Goal: Use online tool/utility: Utilize a website feature to perform a specific function

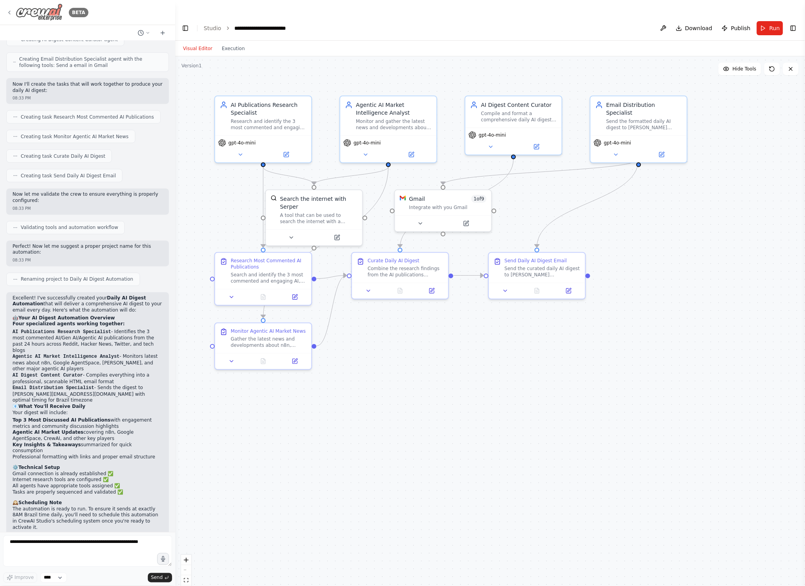
click at [11, 13] on icon at bounding box center [9, 12] width 6 height 6
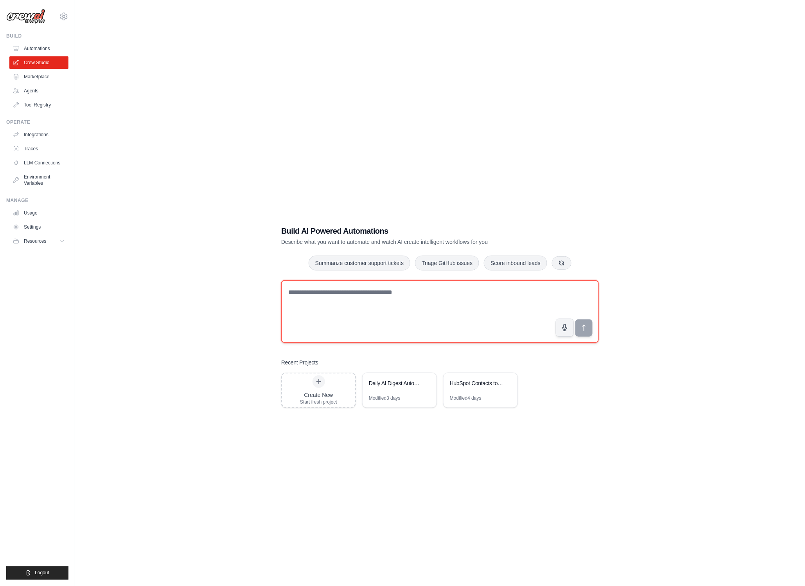
click at [334, 280] on textarea at bounding box center [440, 311] width 318 height 63
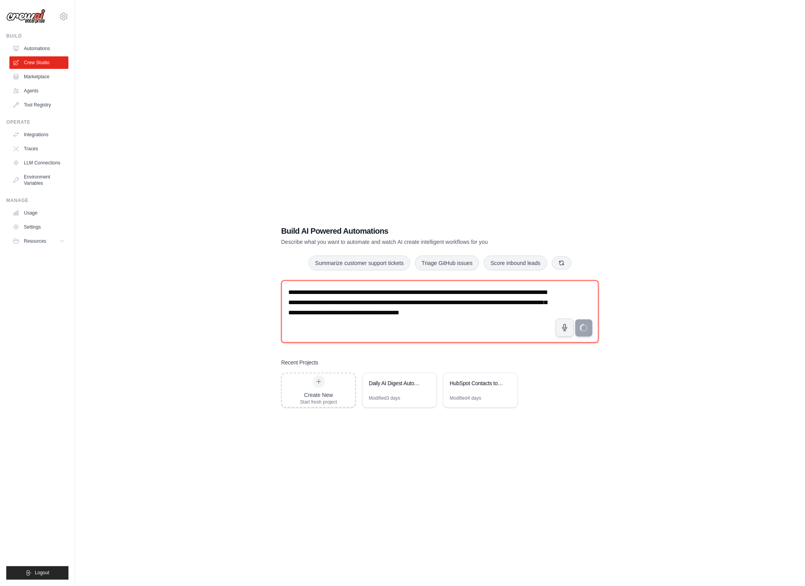
type textarea "**********"
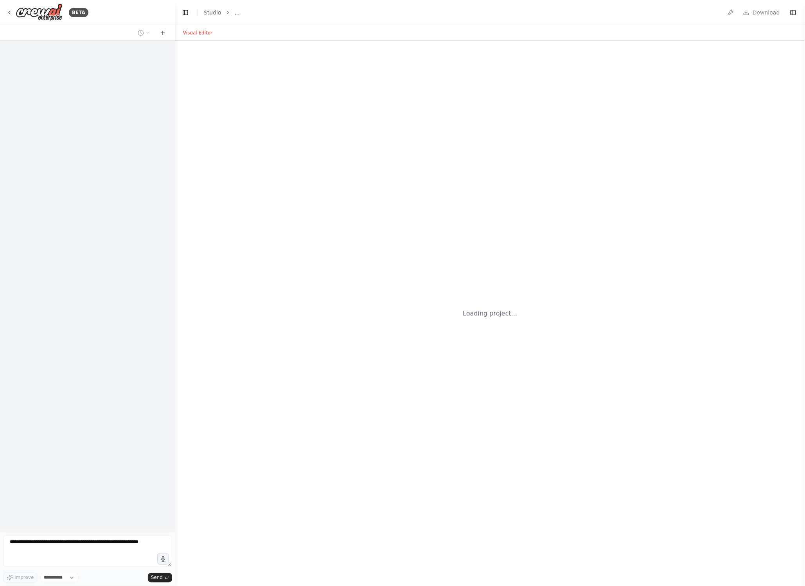
select select "****"
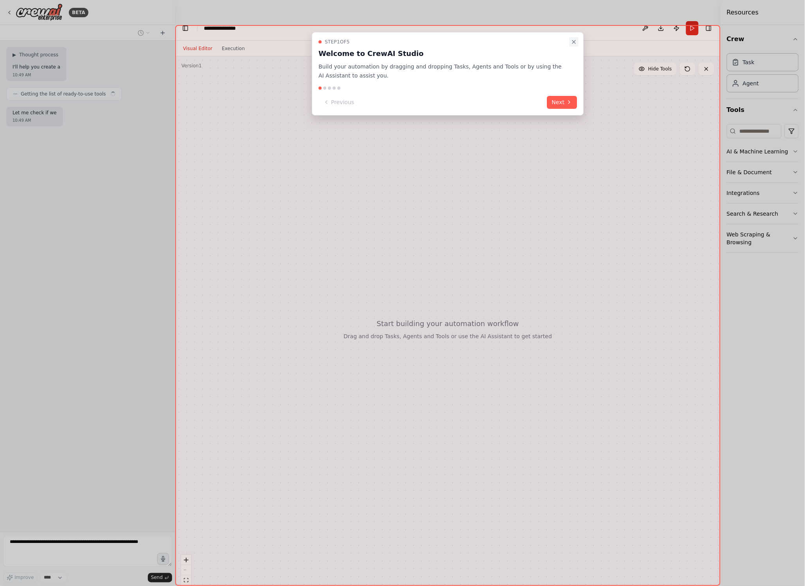
click at [574, 41] on icon "Close walkthrough" at bounding box center [574, 42] width 6 height 6
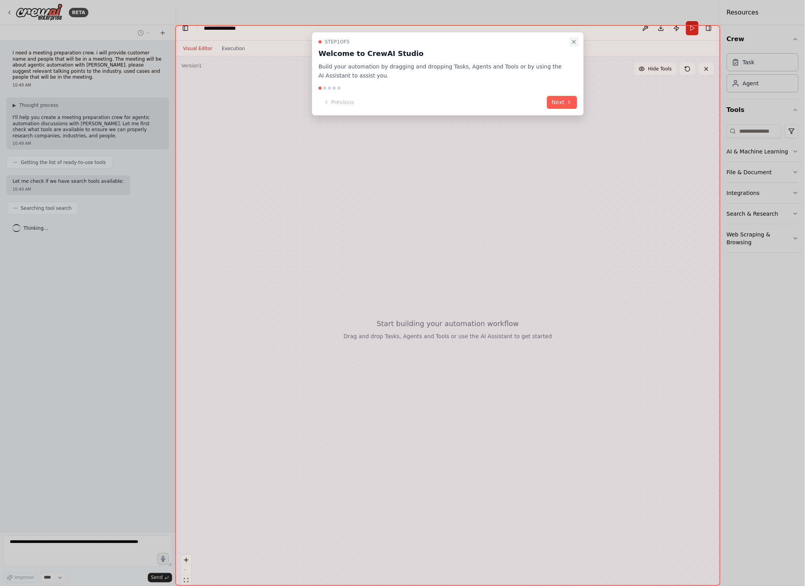
click at [576, 42] on icon "Close walkthrough" at bounding box center [574, 42] width 6 height 6
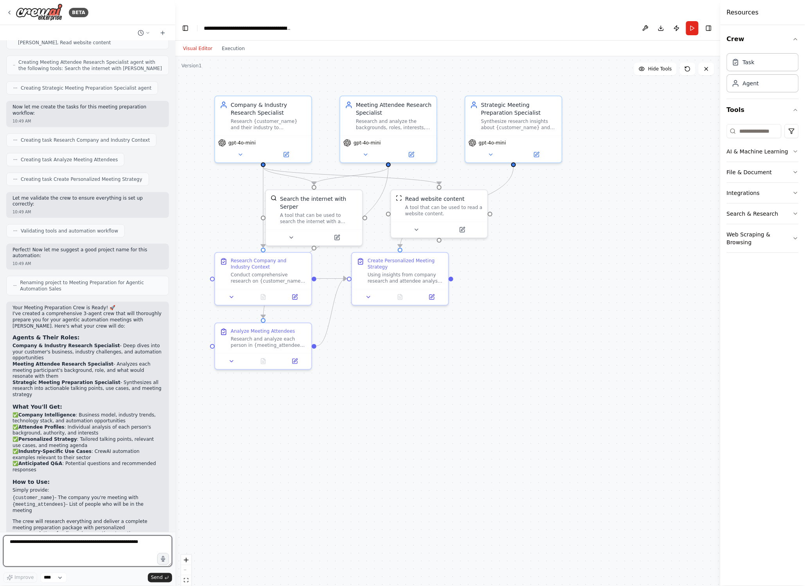
scroll to position [248, 0]
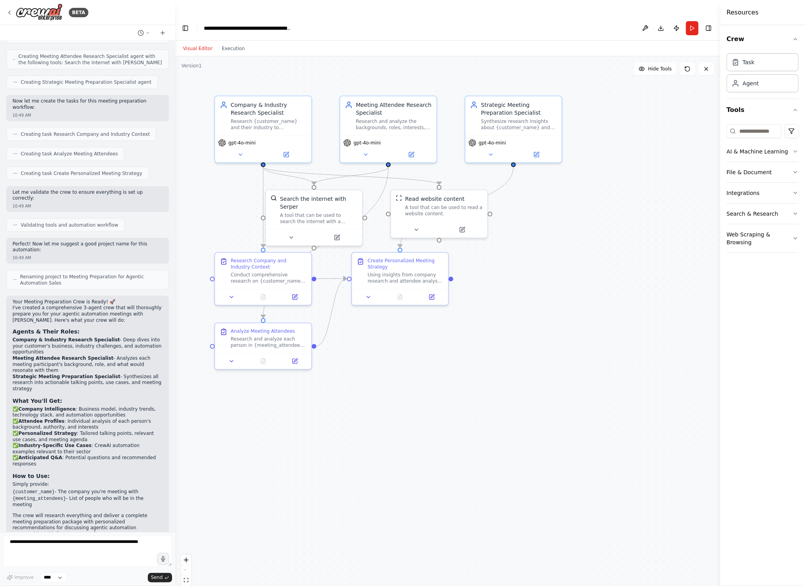
click at [37, 489] on code "{customer_name}" at bounding box center [34, 491] width 42 height 5
click at [62, 545] on textarea at bounding box center [87, 550] width 169 height 31
type textarea "**********"
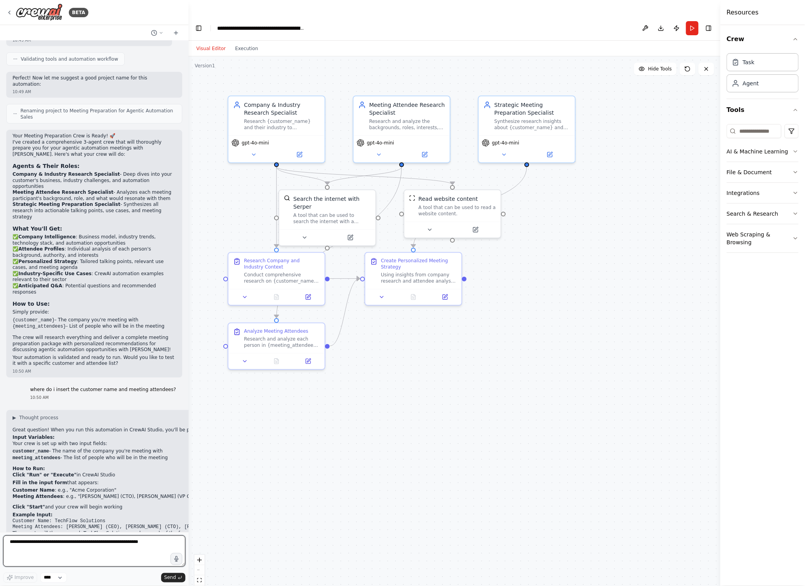
scroll to position [401, 0]
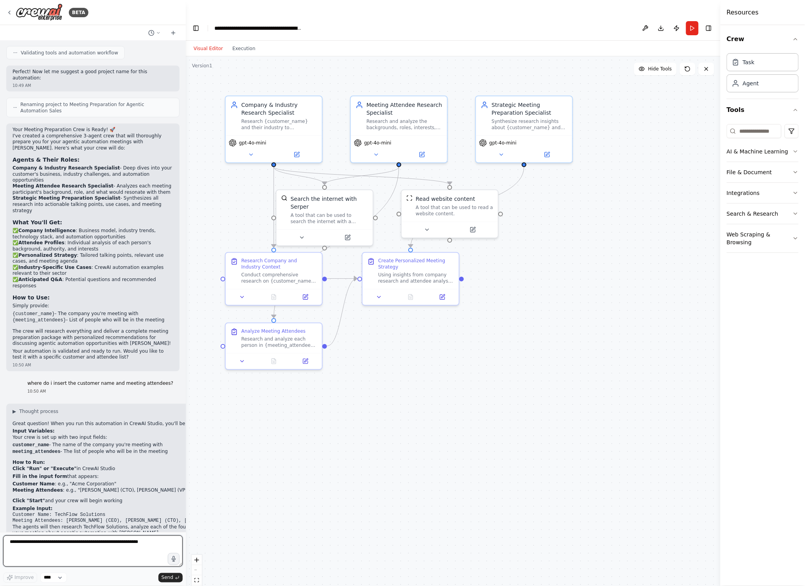
drag, startPoint x: 174, startPoint y: 420, endPoint x: 186, endPoint y: 424, distance: 11.9
click at [186, 424] on div "BETA i need a meeting preparation crew. i will provide customer name and people…" at bounding box center [402, 309] width 805 height 586
click at [694, 21] on button "Run" at bounding box center [692, 28] width 13 height 14
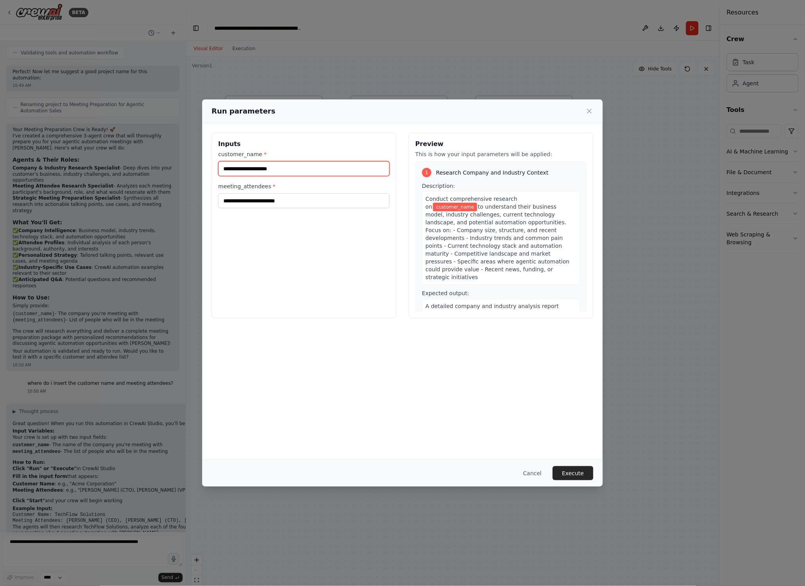
click at [251, 172] on input "customer_name *" at bounding box center [303, 168] width 171 height 15
type input "******"
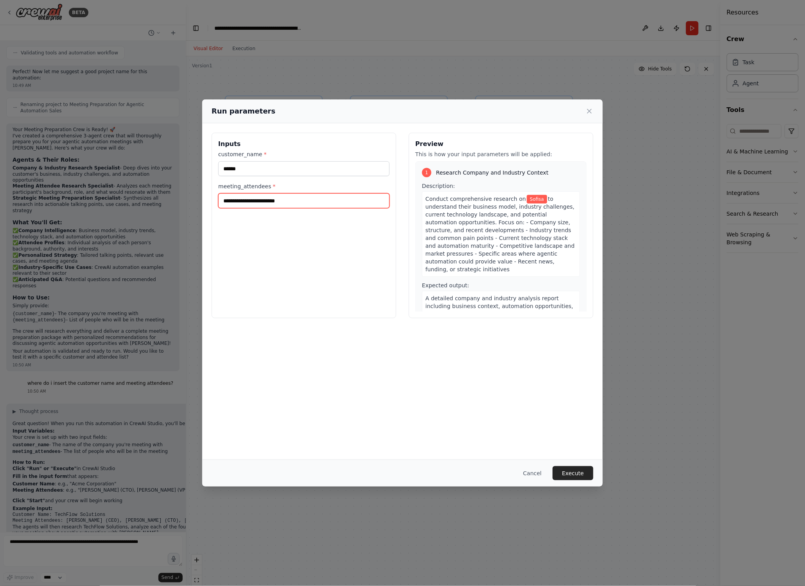
click at [248, 203] on input "meeting_attendees *" at bounding box center [303, 200] width 171 height 15
click at [356, 196] on input "**********" at bounding box center [303, 200] width 171 height 15
click at [385, 202] on input "**********" at bounding box center [303, 200] width 171 height 15
click at [383, 204] on input "**********" at bounding box center [303, 200] width 171 height 15
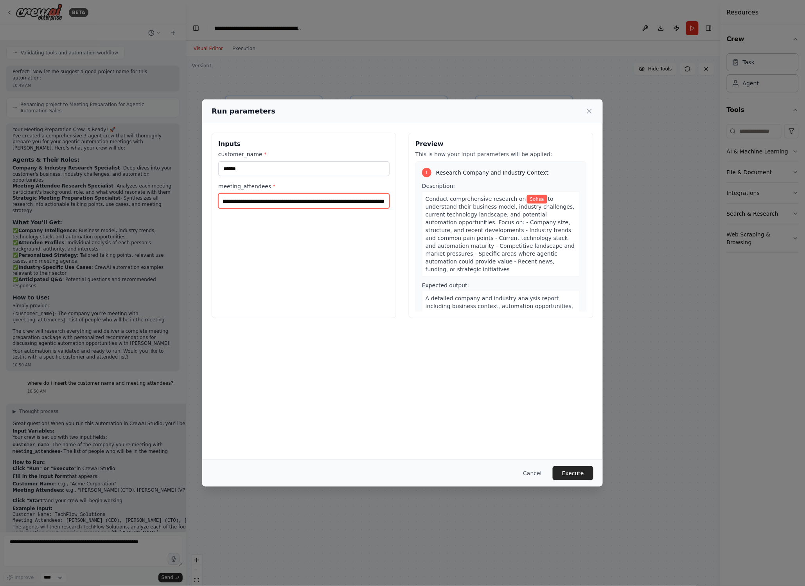
scroll to position [0, 136]
type input "**********"
click at [564, 472] on button "Execute" at bounding box center [573, 473] width 41 height 14
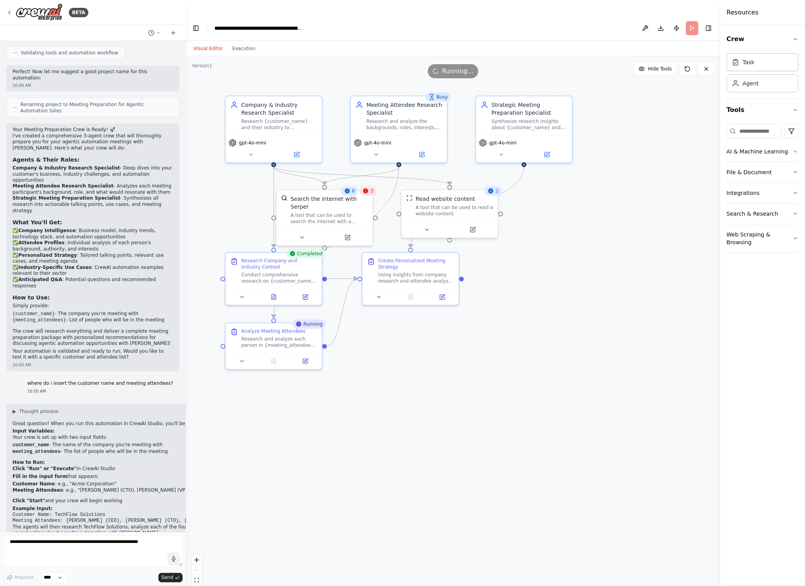
click at [368, 188] on icon at bounding box center [366, 191] width 6 height 6
click at [304, 233] on icon at bounding box center [302, 236] width 6 height 6
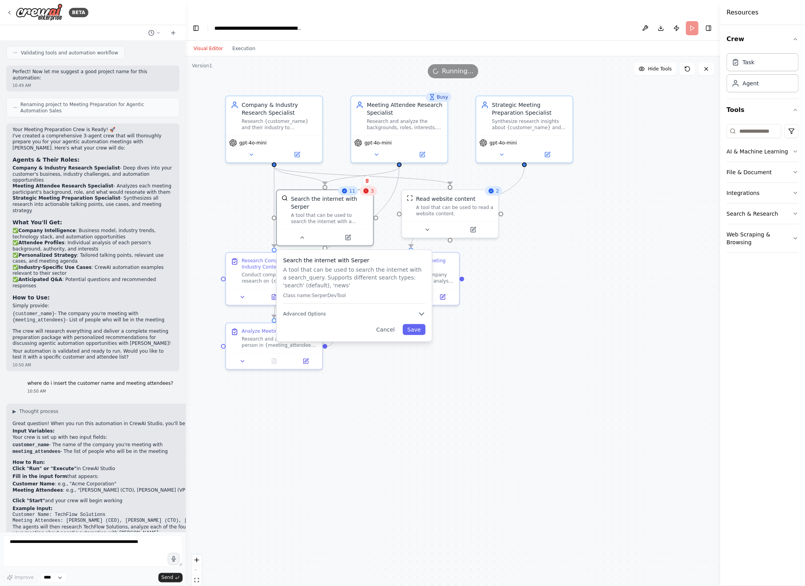
click at [635, 284] on div ".deletable-edge-delete-btn { width: 20px; height: 20px; border: 0px solid #ffff…" at bounding box center [453, 328] width 535 height 545
click at [422, 313] on icon "button" at bounding box center [421, 314] width 5 height 2
click at [299, 233] on icon at bounding box center [302, 236] width 6 height 6
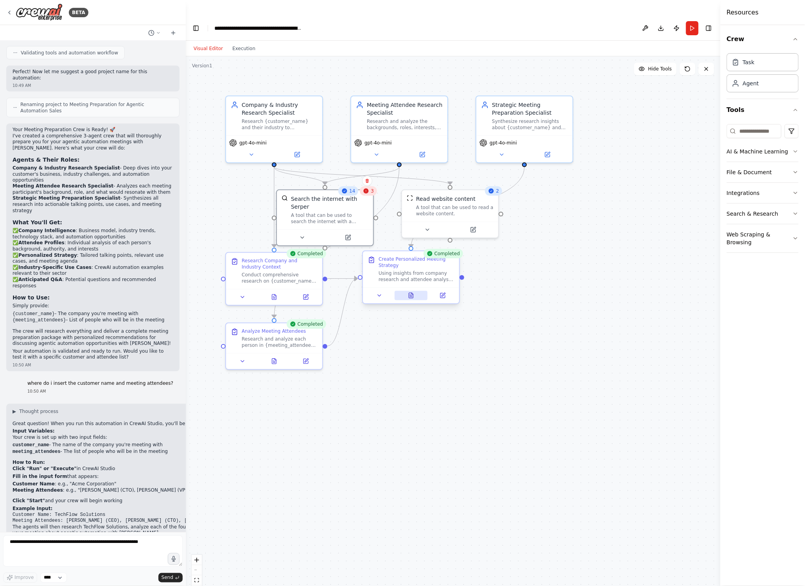
click at [412, 291] on button at bounding box center [411, 295] width 33 height 9
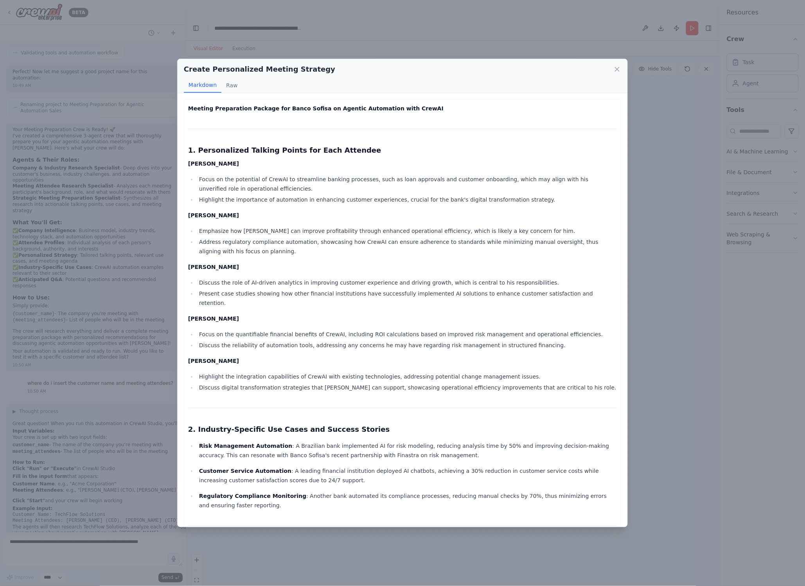
click at [97, 533] on div "Create Personalized Meeting Strategy Markdown Raw Meeting Preparation Package f…" at bounding box center [402, 293] width 805 height 586
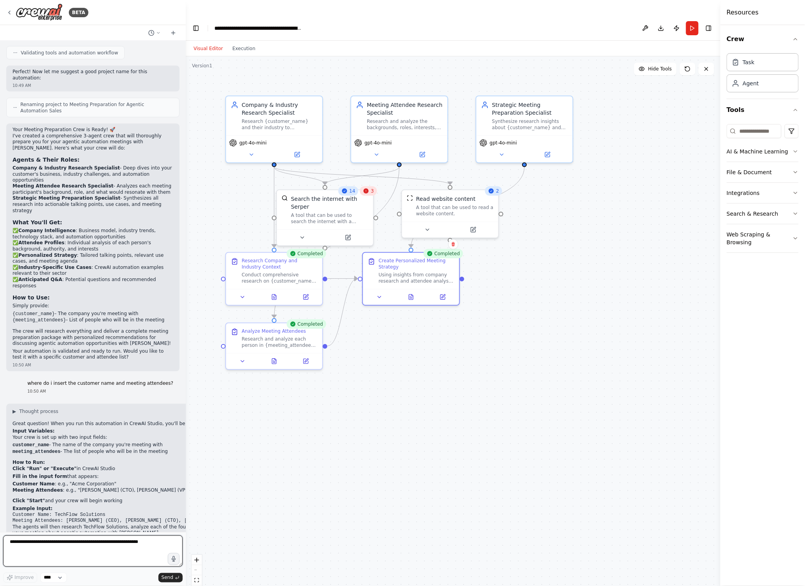
click at [95, 546] on textarea at bounding box center [93, 550] width 180 height 31
type textarea "**********"
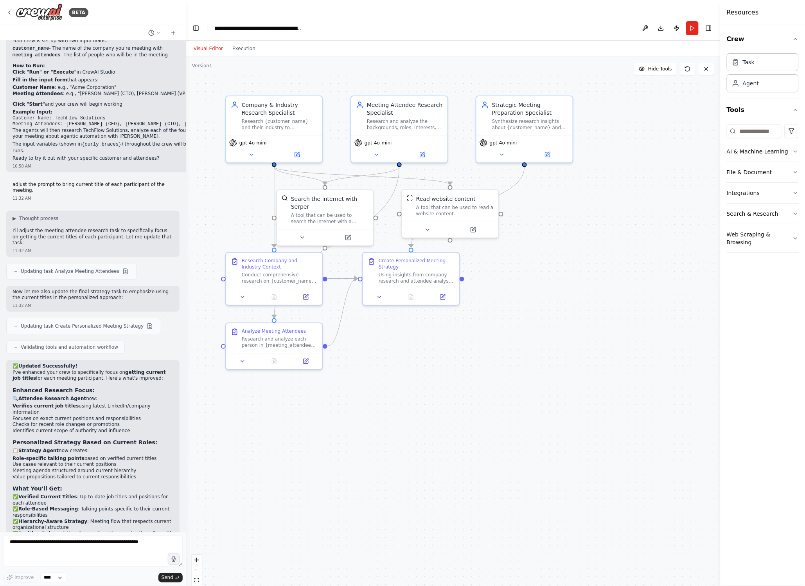
scroll to position [804, 0]
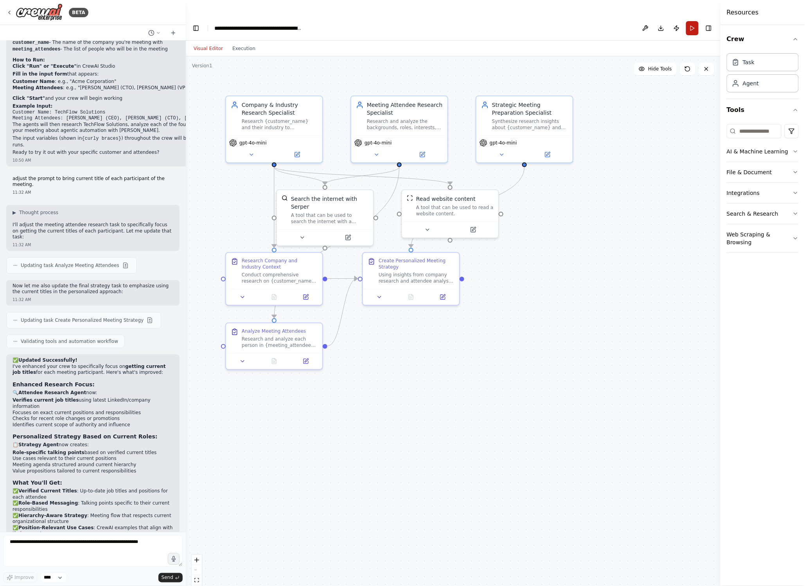
click at [692, 21] on button "Run" at bounding box center [692, 28] width 13 height 14
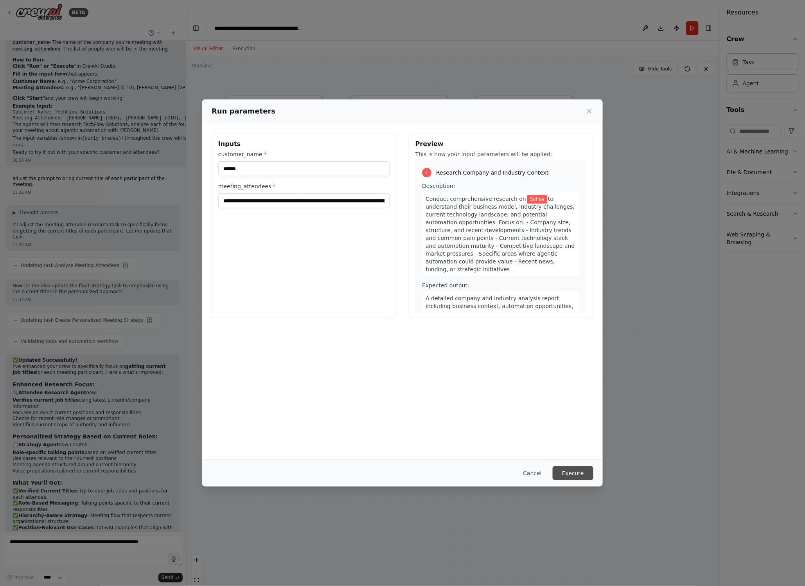
click at [572, 473] on button "Execute" at bounding box center [573, 473] width 41 height 14
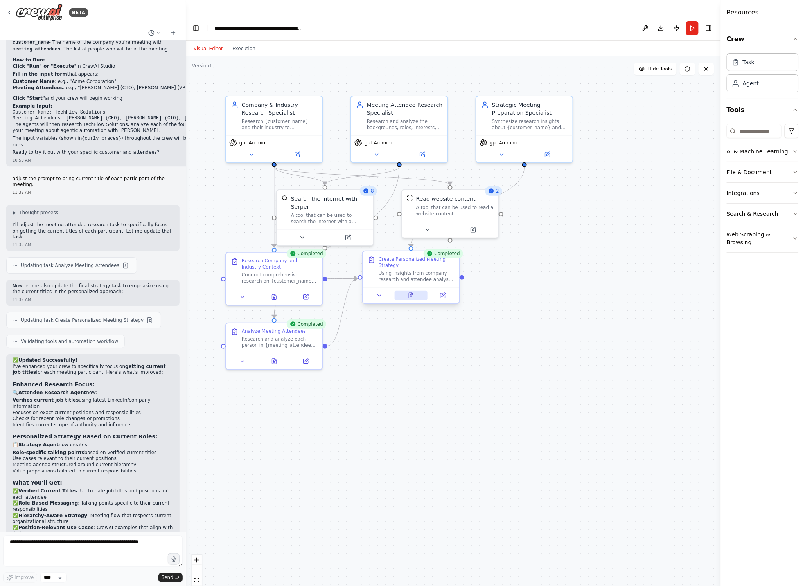
click at [412, 292] on icon at bounding box center [411, 295] width 6 height 6
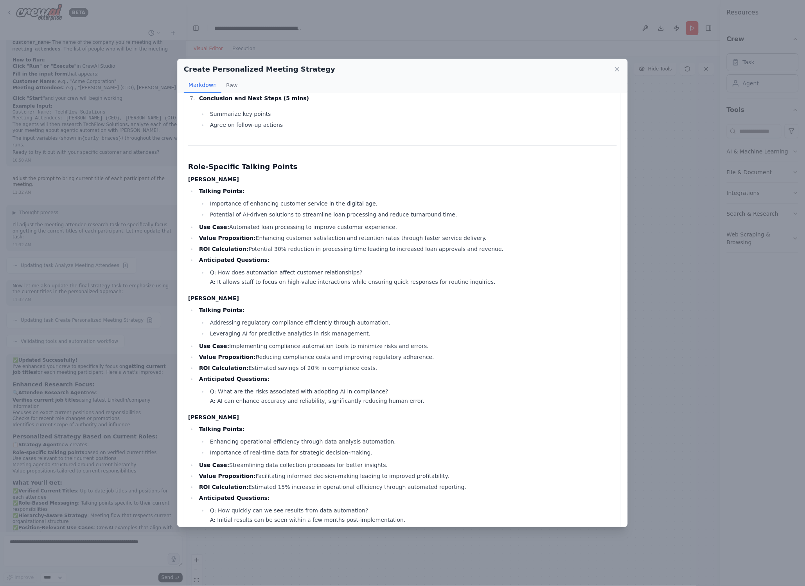
scroll to position [415, 0]
click at [616, 71] on icon at bounding box center [617, 69] width 8 height 8
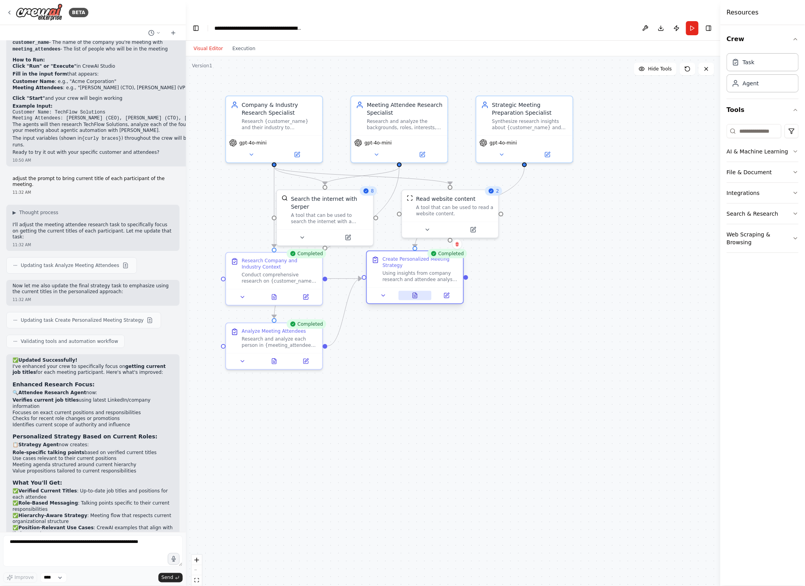
click at [416, 291] on button at bounding box center [415, 295] width 33 height 9
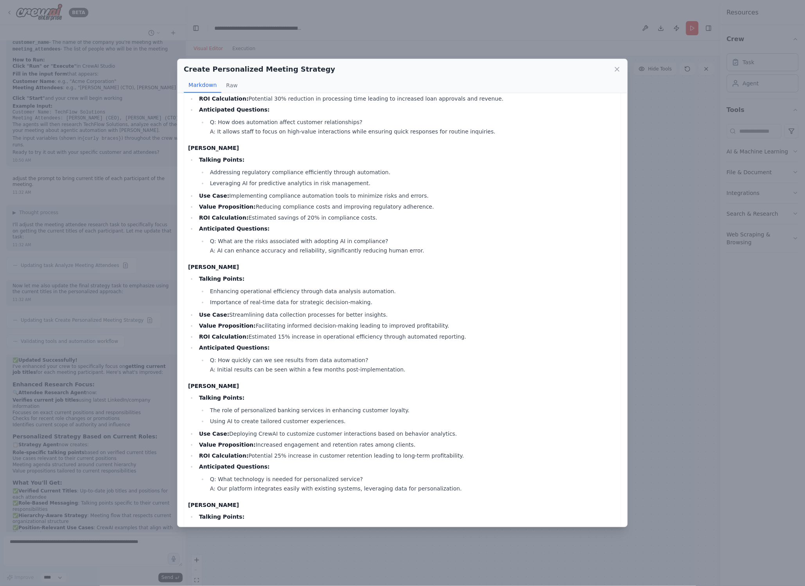
scroll to position [902, 0]
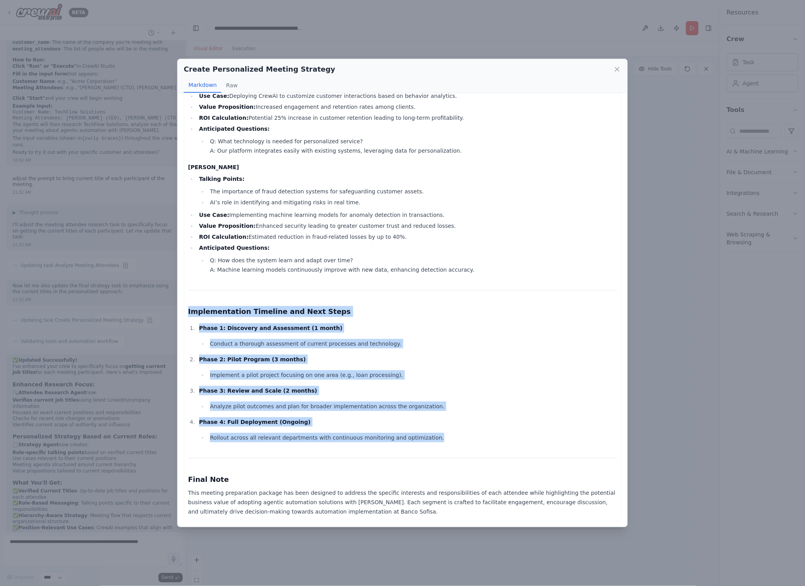
drag, startPoint x: 425, startPoint y: 438, endPoint x: 249, endPoint y: 277, distance: 238.3
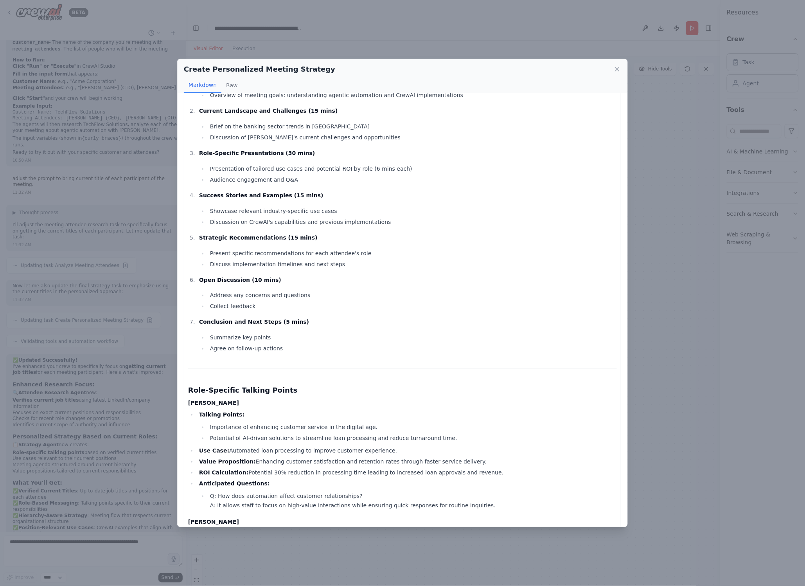
scroll to position [0, 0]
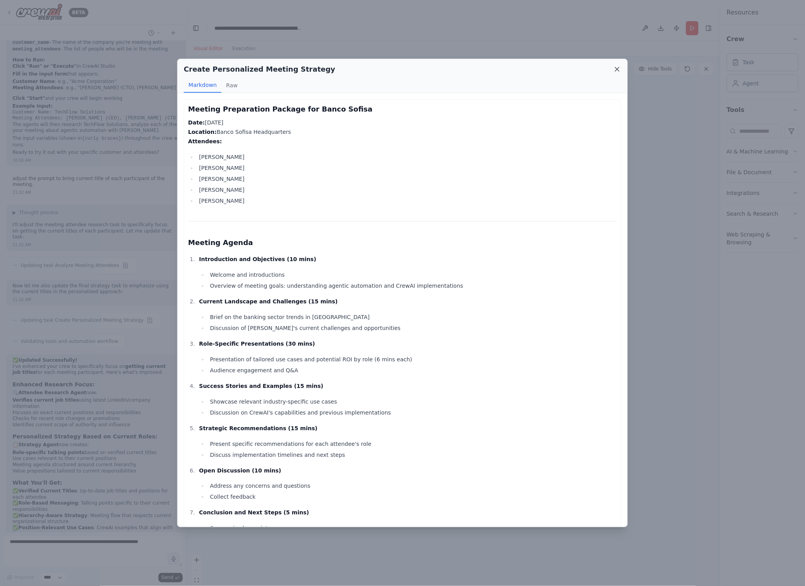
click at [618, 71] on icon at bounding box center [617, 69] width 8 height 8
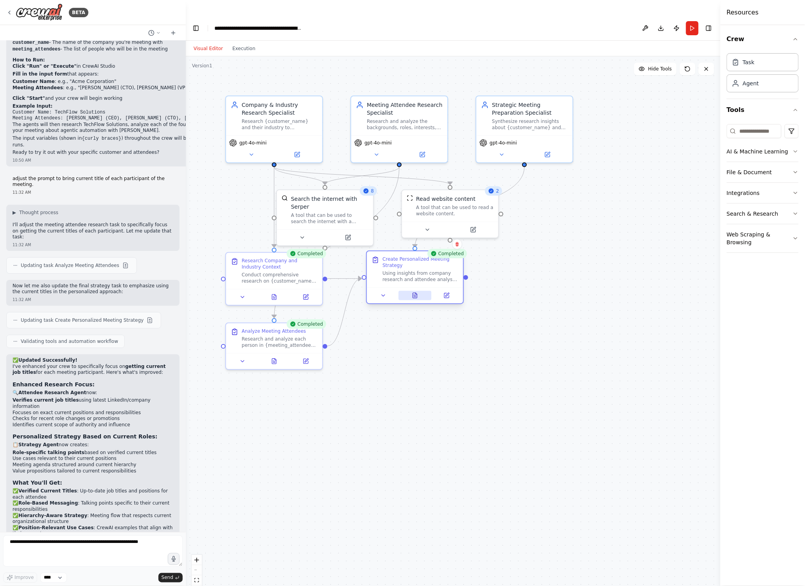
click at [416, 291] on button at bounding box center [415, 295] width 33 height 9
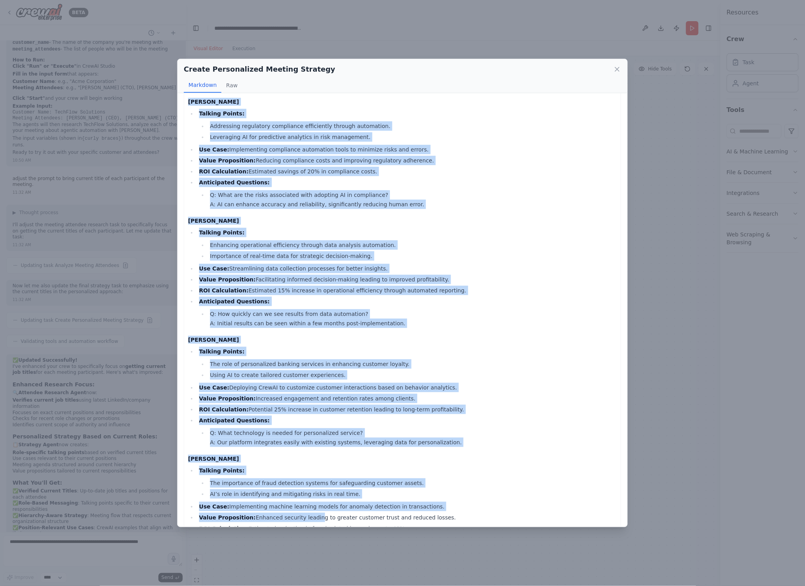
scroll to position [902, 0]
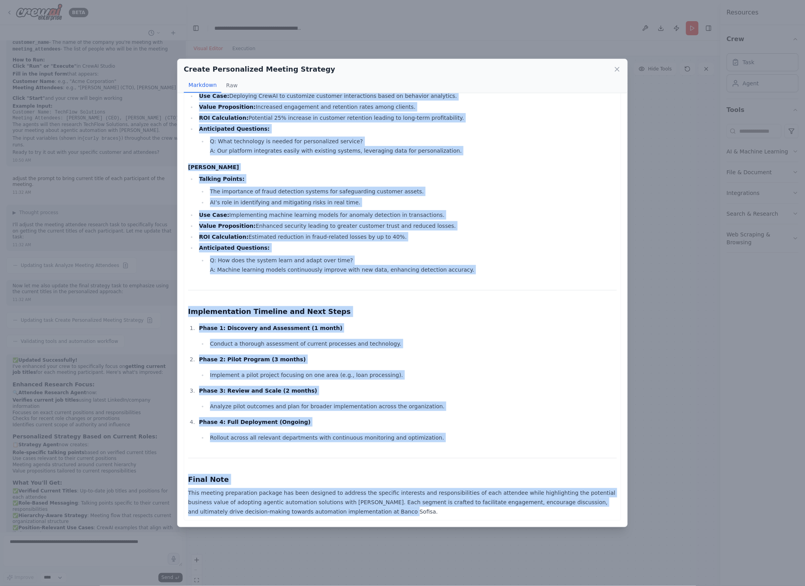
drag, startPoint x: 189, startPoint y: 106, endPoint x: 344, endPoint y: 518, distance: 440.0
copy div "Meeting Preparation Package for Banco Sofisa Date: August 25, 2025 Location: Ba…"
click at [357, 168] on h4 "Daniel Donizete de Faria" at bounding box center [402, 167] width 429 height 8
